Goal: Task Accomplishment & Management: Use online tool/utility

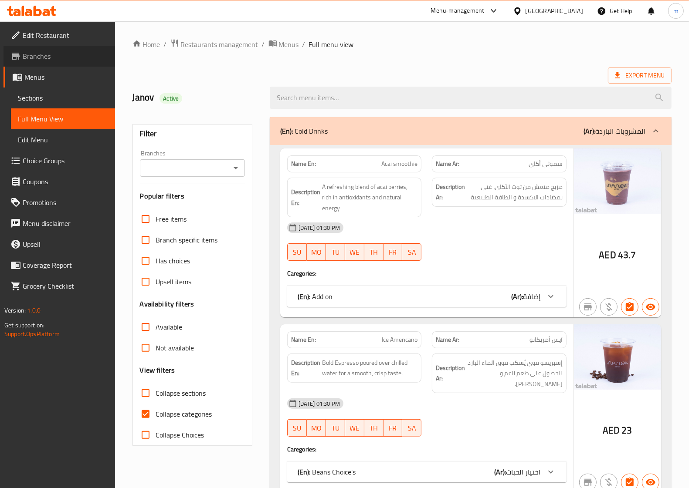
click at [48, 51] on span "Branches" at bounding box center [65, 56] width 85 height 10
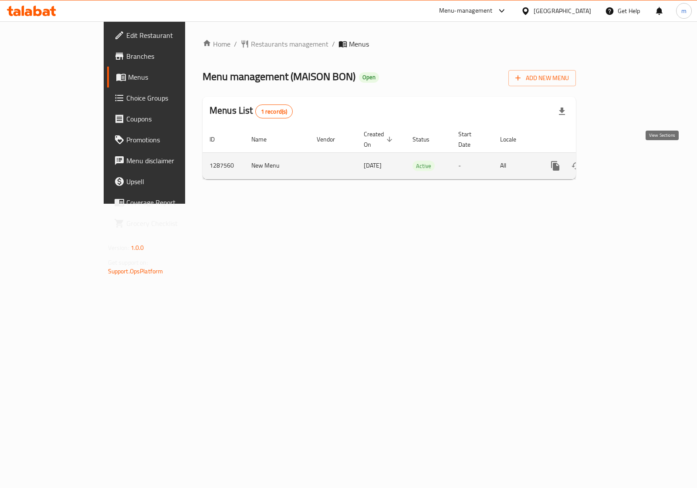
click at [624, 161] on icon "enhanced table" at bounding box center [618, 166] width 10 height 10
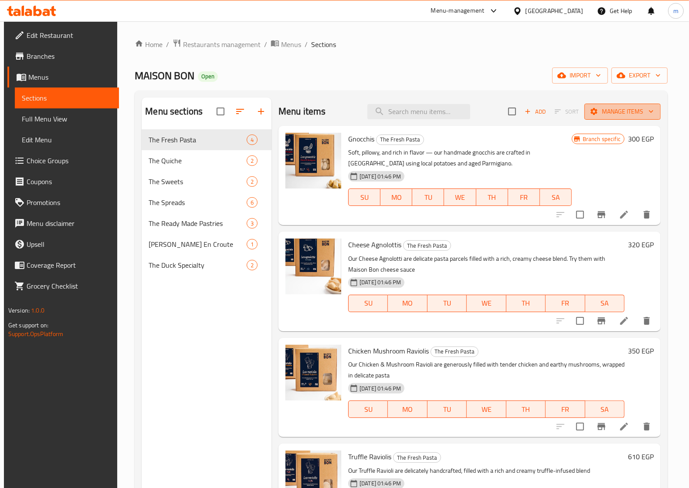
click at [619, 115] on span "Manage items" at bounding box center [622, 111] width 62 height 11
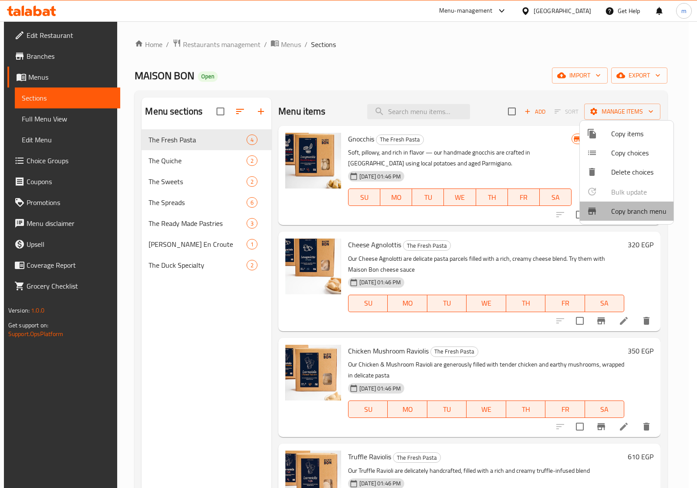
click at [630, 208] on span "Copy branch menu" at bounding box center [638, 211] width 55 height 10
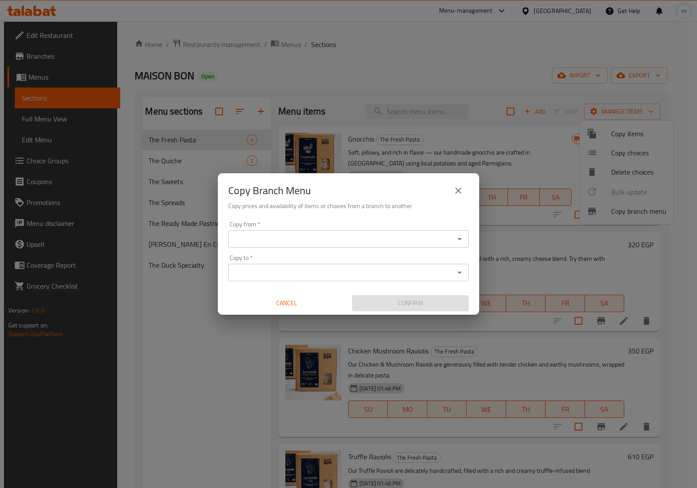
click at [447, 232] on div "Copy from *" at bounding box center [348, 239] width 241 height 17
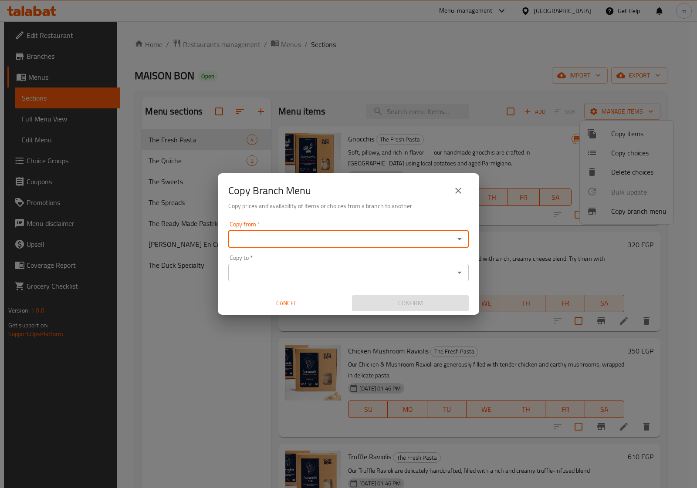
click at [460, 234] on icon "Open" at bounding box center [459, 239] width 10 height 10
click at [384, 258] on span "762791" at bounding box center [390, 260] width 24 height 13
type input "MAISON BON, Tagammoa 1 - El Amn El A'am"
click at [458, 268] on icon "Open" at bounding box center [459, 273] width 10 height 10
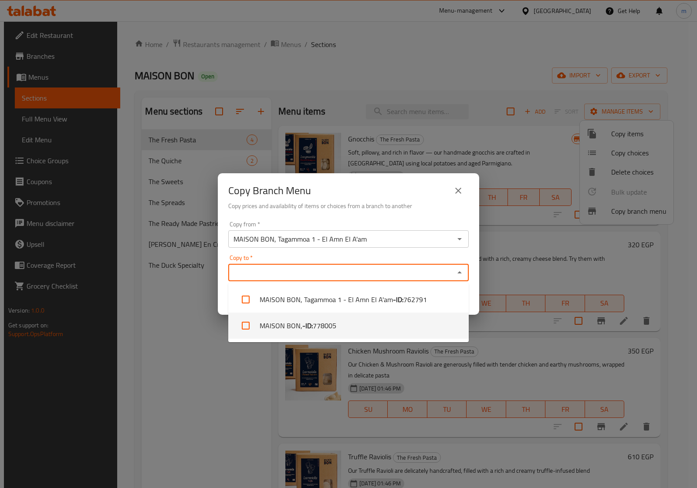
click at [363, 322] on li "MAISON BON, - ID: 778005" at bounding box center [348, 326] width 241 height 26
checkbox input "true"
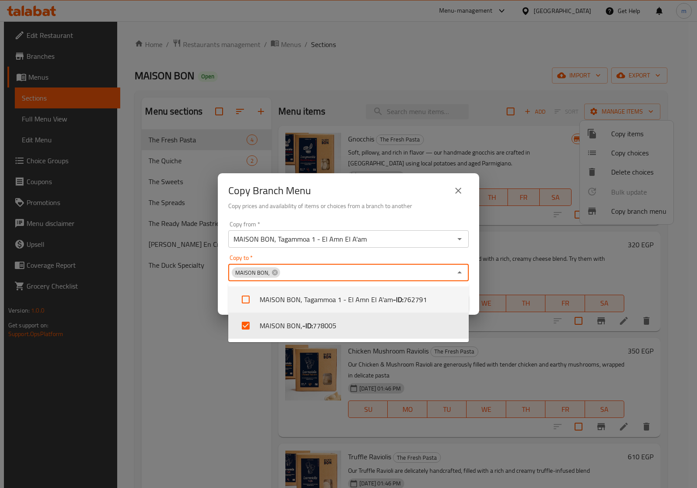
click at [466, 253] on div "Copy from   * MAISON BON, Tagammoa 1 - El Amn El A'am Copy from * Copy to   * M…" at bounding box center [348, 266] width 261 height 97
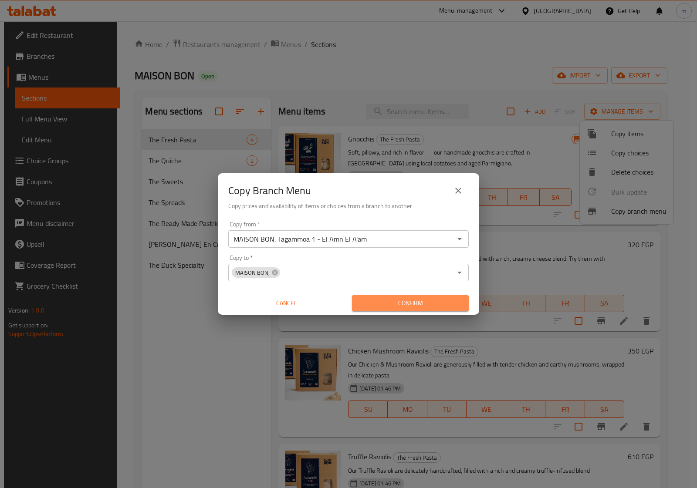
click at [395, 304] on span "Confirm" at bounding box center [410, 303] width 103 height 11
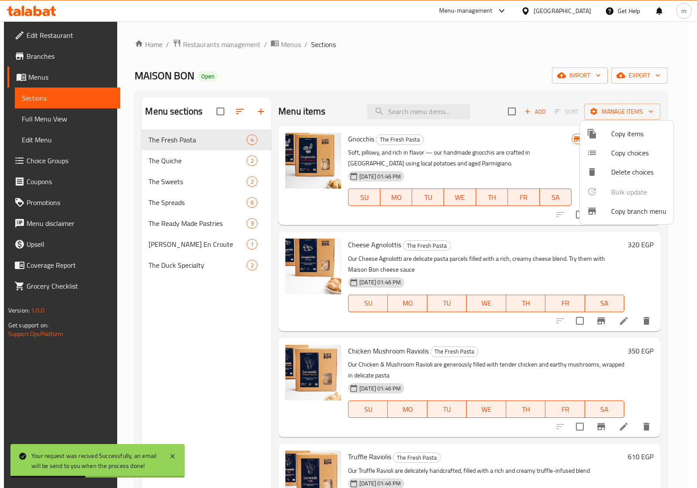
click at [284, 42] on div at bounding box center [348, 244] width 697 height 488
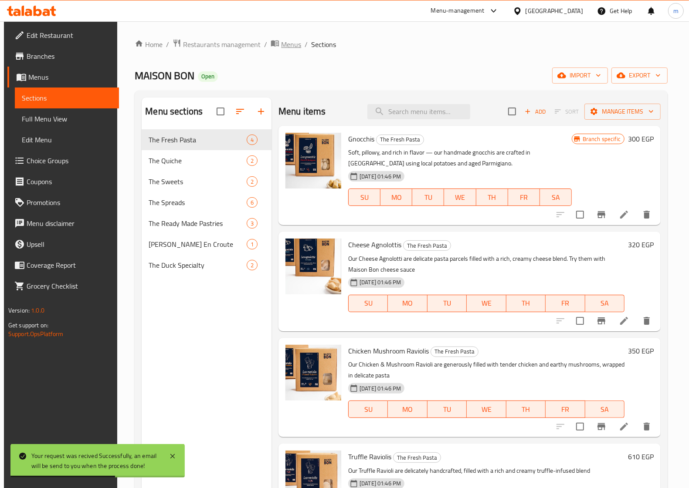
click at [288, 48] on span "Menus" at bounding box center [291, 44] width 20 height 10
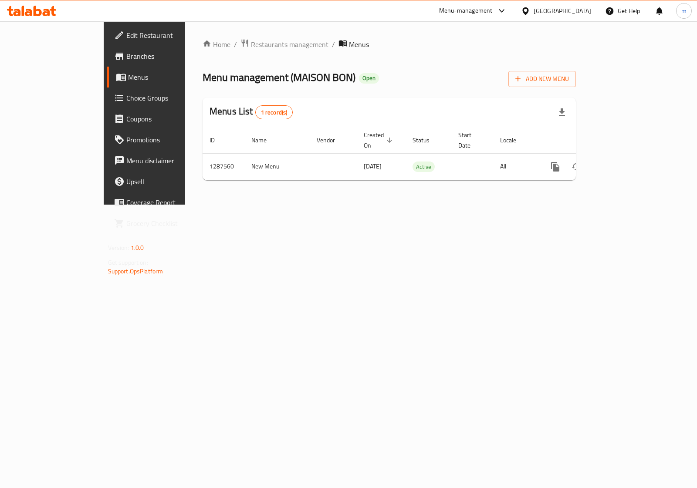
click at [126, 60] on span "Branches" at bounding box center [169, 56] width 87 height 10
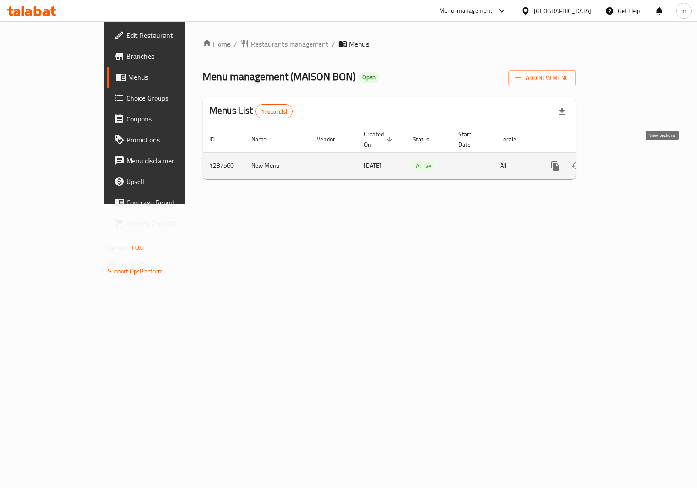
click at [624, 161] on icon "enhanced table" at bounding box center [618, 166] width 10 height 10
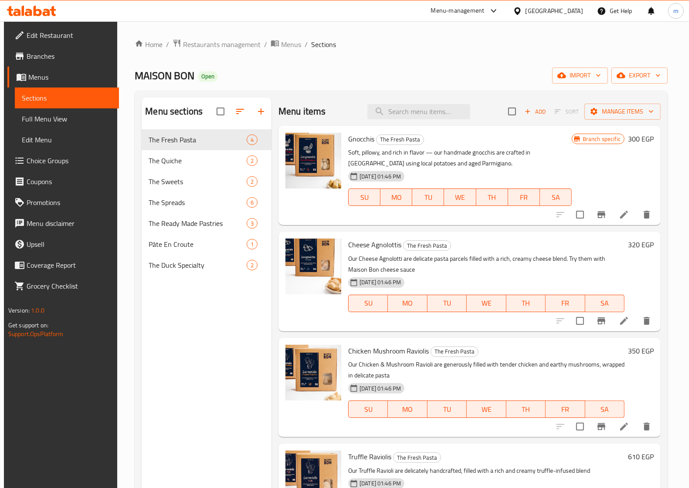
click at [628, 221] on li at bounding box center [624, 215] width 24 height 16
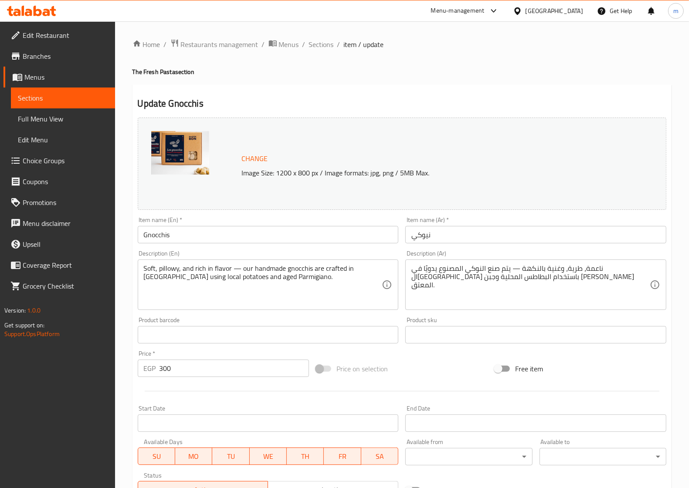
click at [52, 55] on span "Branches" at bounding box center [65, 56] width 85 height 10
